Goal: Task Accomplishment & Management: Use online tool/utility

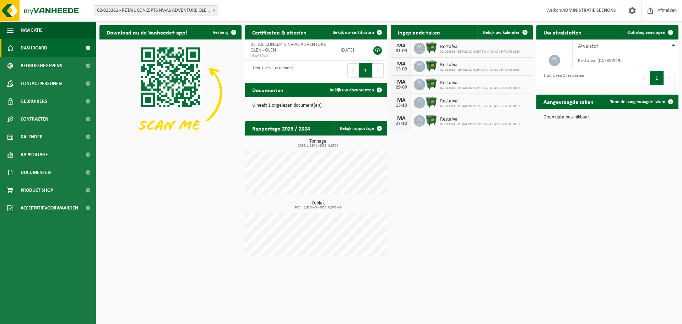
click at [157, 12] on span "02-013361 - RETAIL CONCEPTS NV-AS ADVENTURE OLEN - OLEN" at bounding box center [156, 11] width 124 height 10
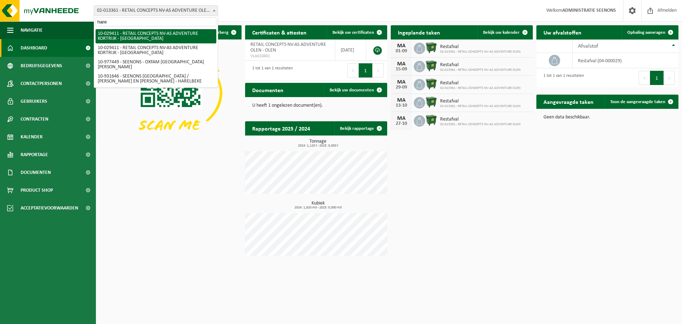
type input "haren"
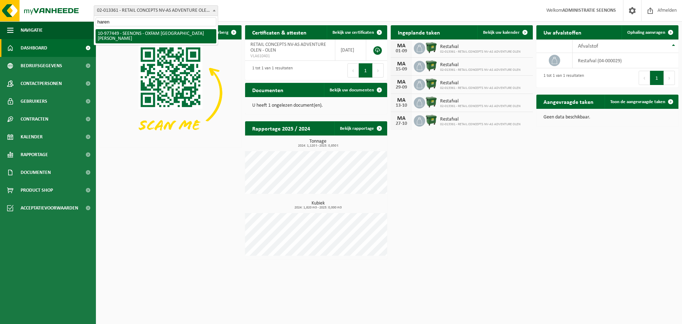
select select "159475"
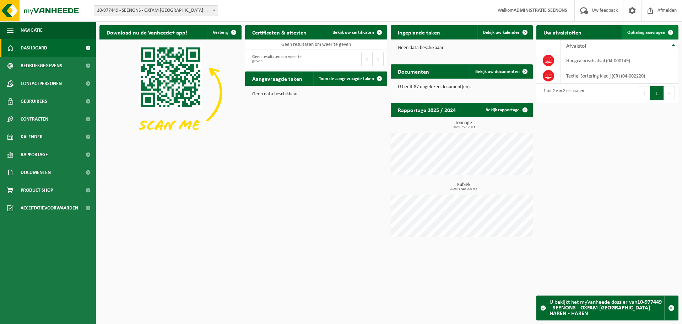
click at [662, 36] on link "Ophaling aanvragen" at bounding box center [650, 32] width 56 height 14
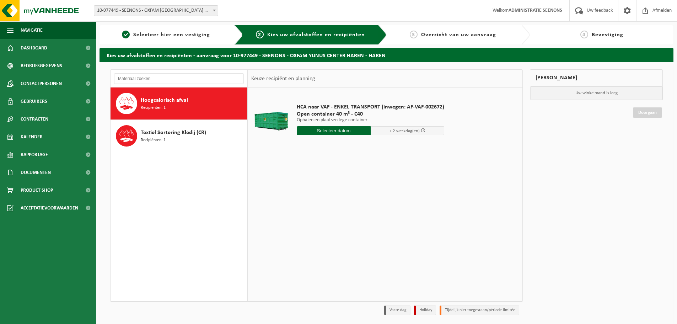
click at [316, 131] on input "text" at bounding box center [334, 130] width 74 height 9
click at [303, 216] on div "25" at bounding box center [303, 216] width 12 height 11
type input "Van 2025-08-25"
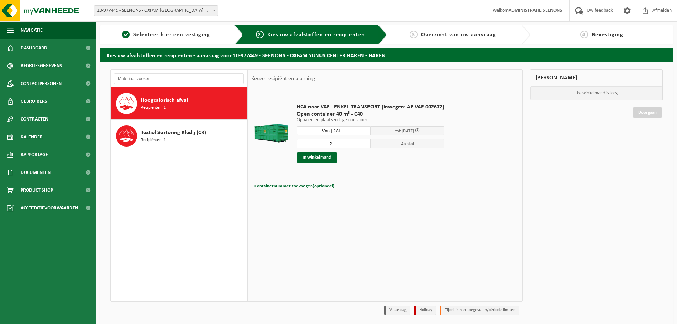
type input "2"
click at [363, 142] on input "2" at bounding box center [334, 143] width 74 height 9
click at [319, 155] on button "In winkelmand" at bounding box center [316, 157] width 39 height 11
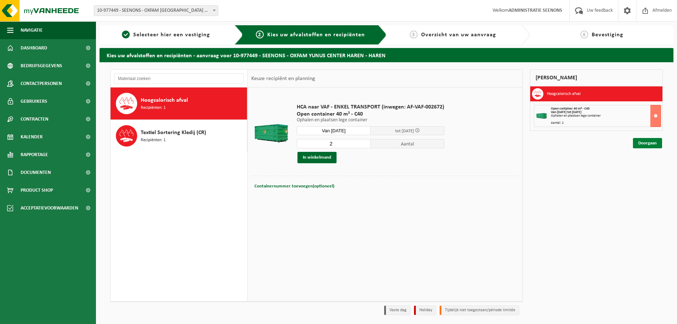
click at [641, 141] on link "Doorgaan" at bounding box center [647, 143] width 29 height 10
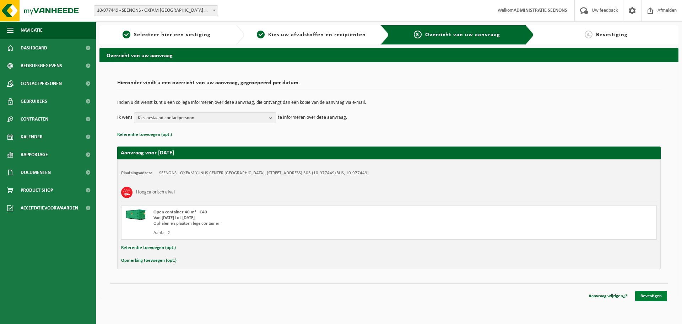
click at [641, 294] on link "Bevestigen" at bounding box center [651, 296] width 32 height 10
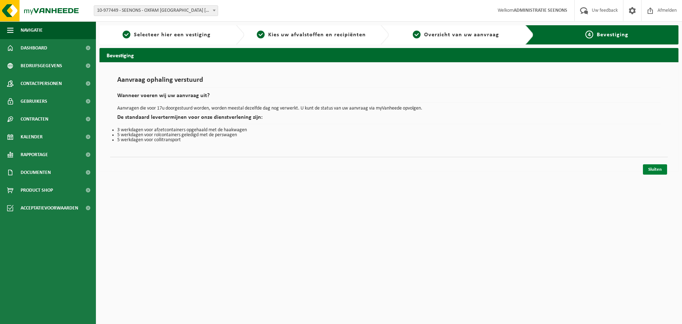
click at [650, 169] on link "Sluiten" at bounding box center [655, 169] width 24 height 10
